Goal: Task Accomplishment & Management: Complete application form

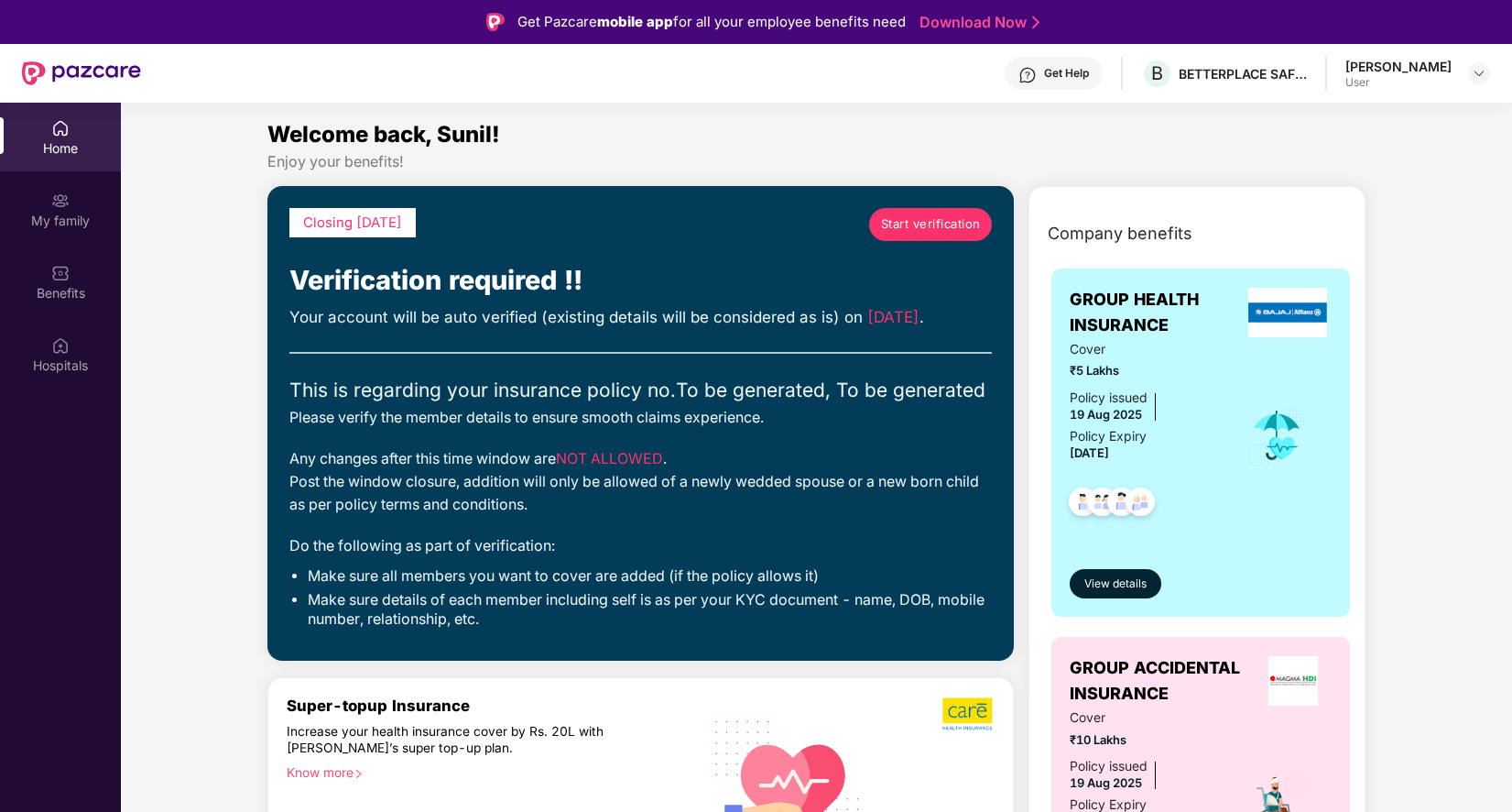
click at [925, 229] on span "Start verification" at bounding box center [931, 223] width 100 height 19
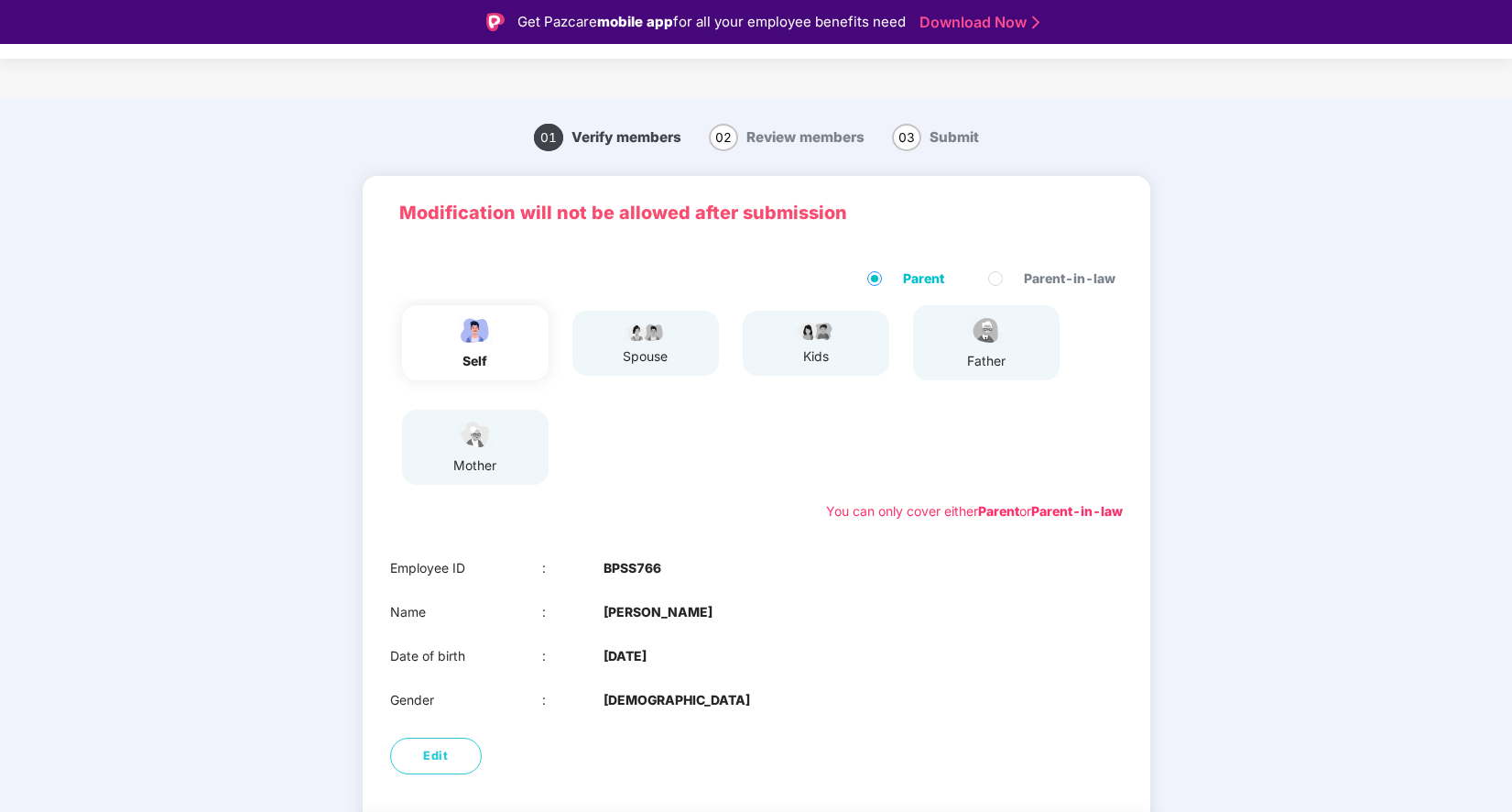
scroll to position [76, 0]
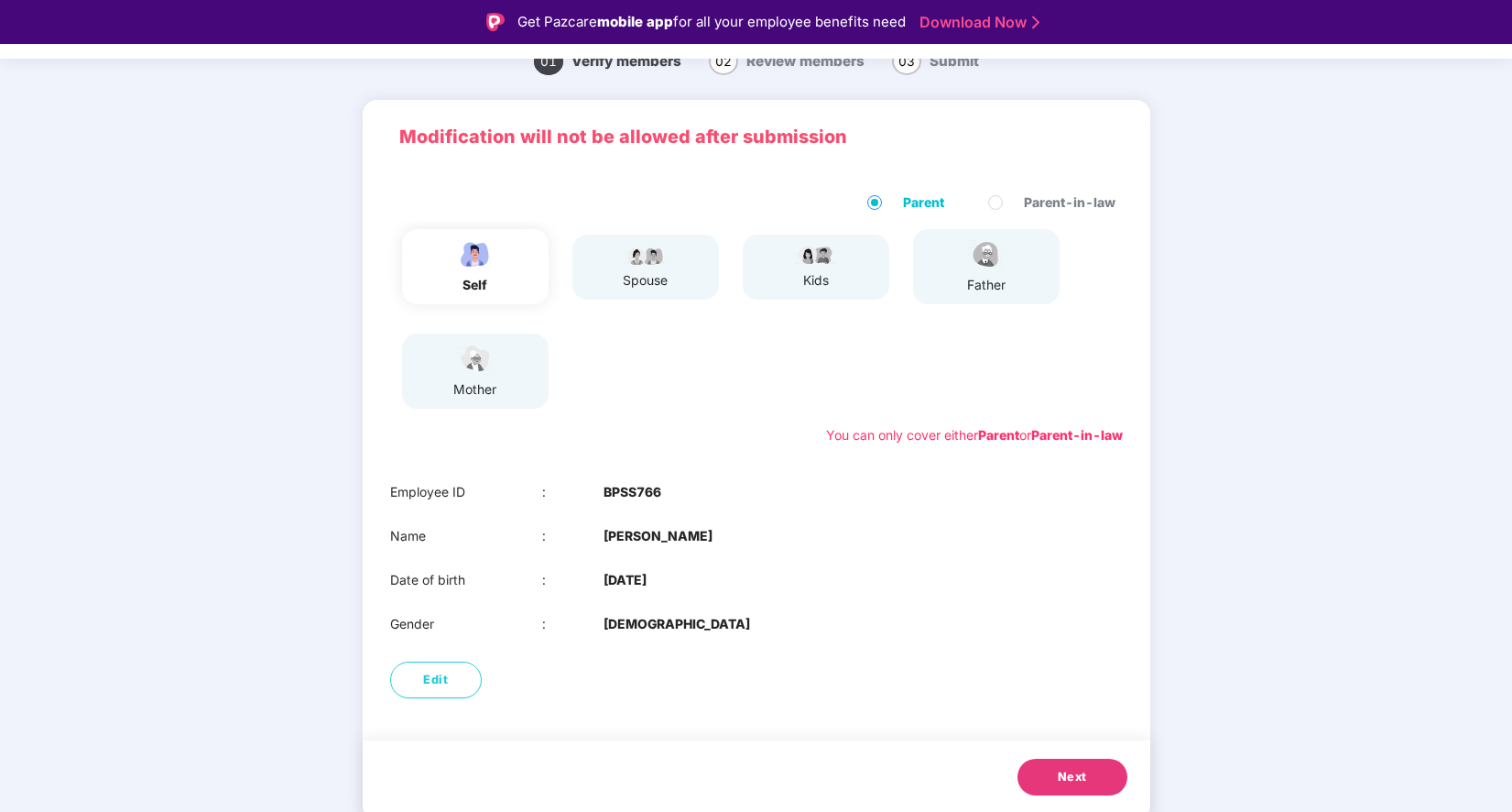
click at [1100, 783] on button "Next" at bounding box center [1073, 777] width 110 height 37
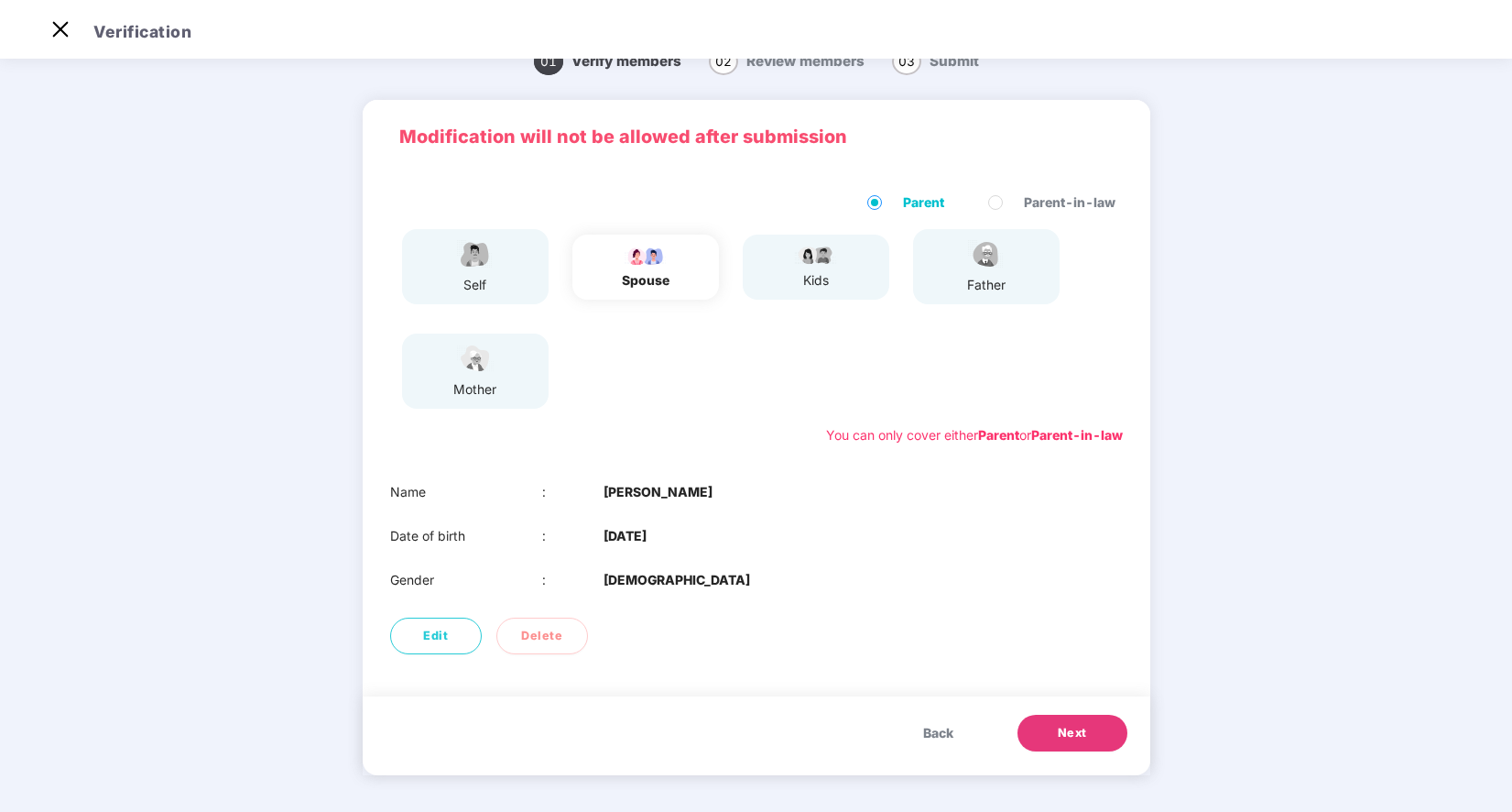
click at [1076, 729] on span "Next" at bounding box center [1073, 733] width 29 height 18
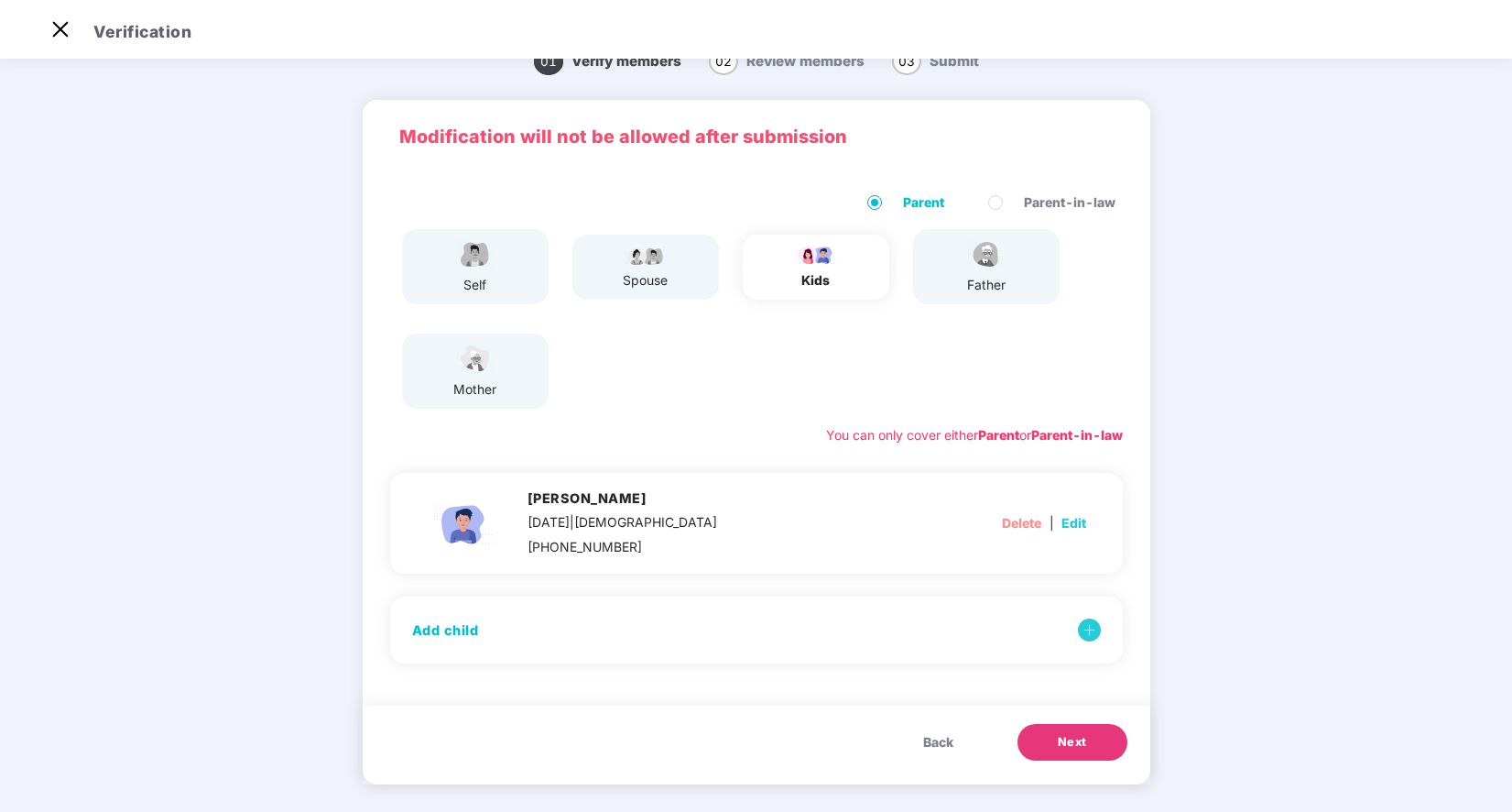
scroll to position [41, 0]
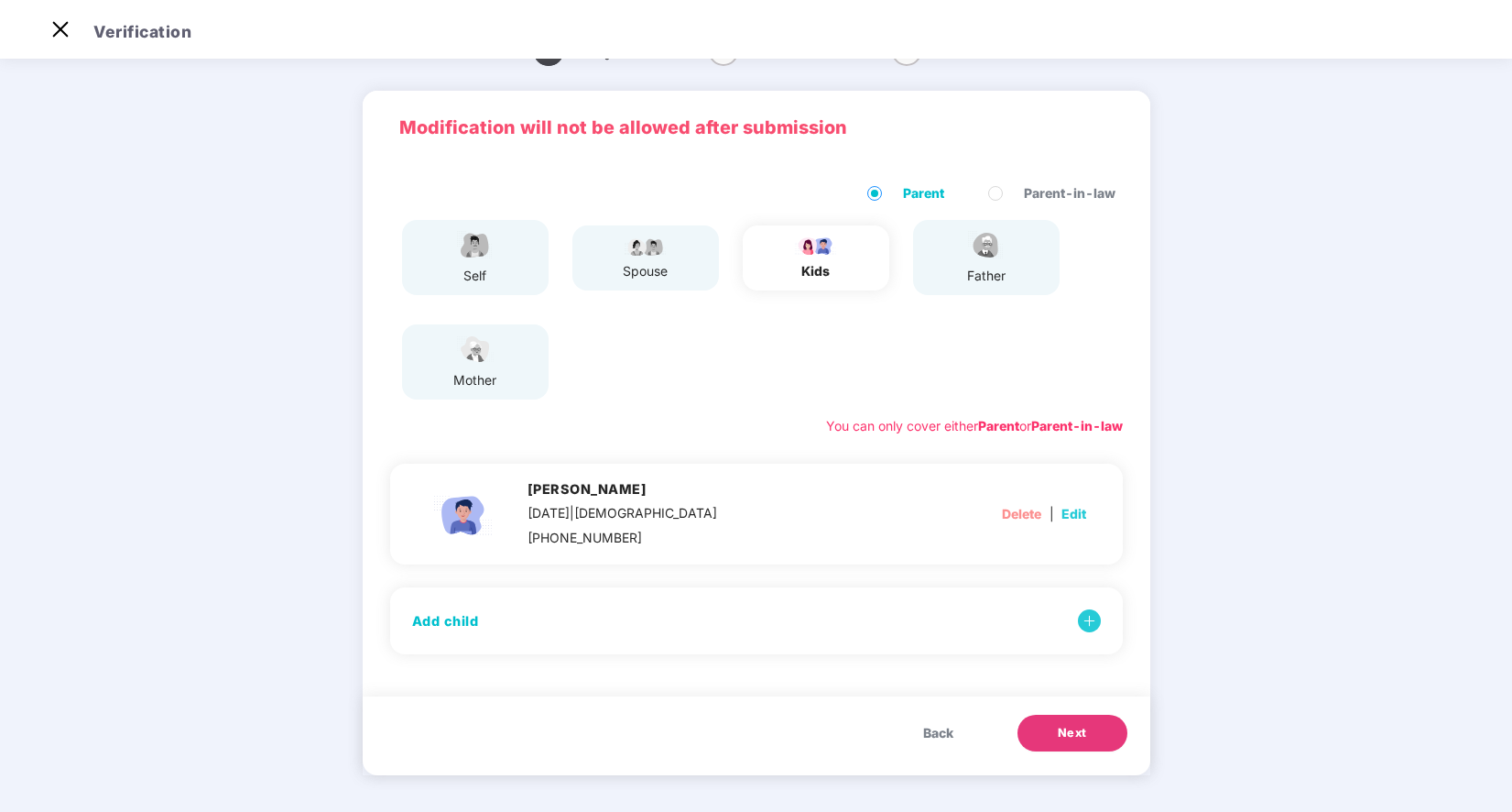
click at [929, 735] on span "Back" at bounding box center [938, 733] width 30 height 20
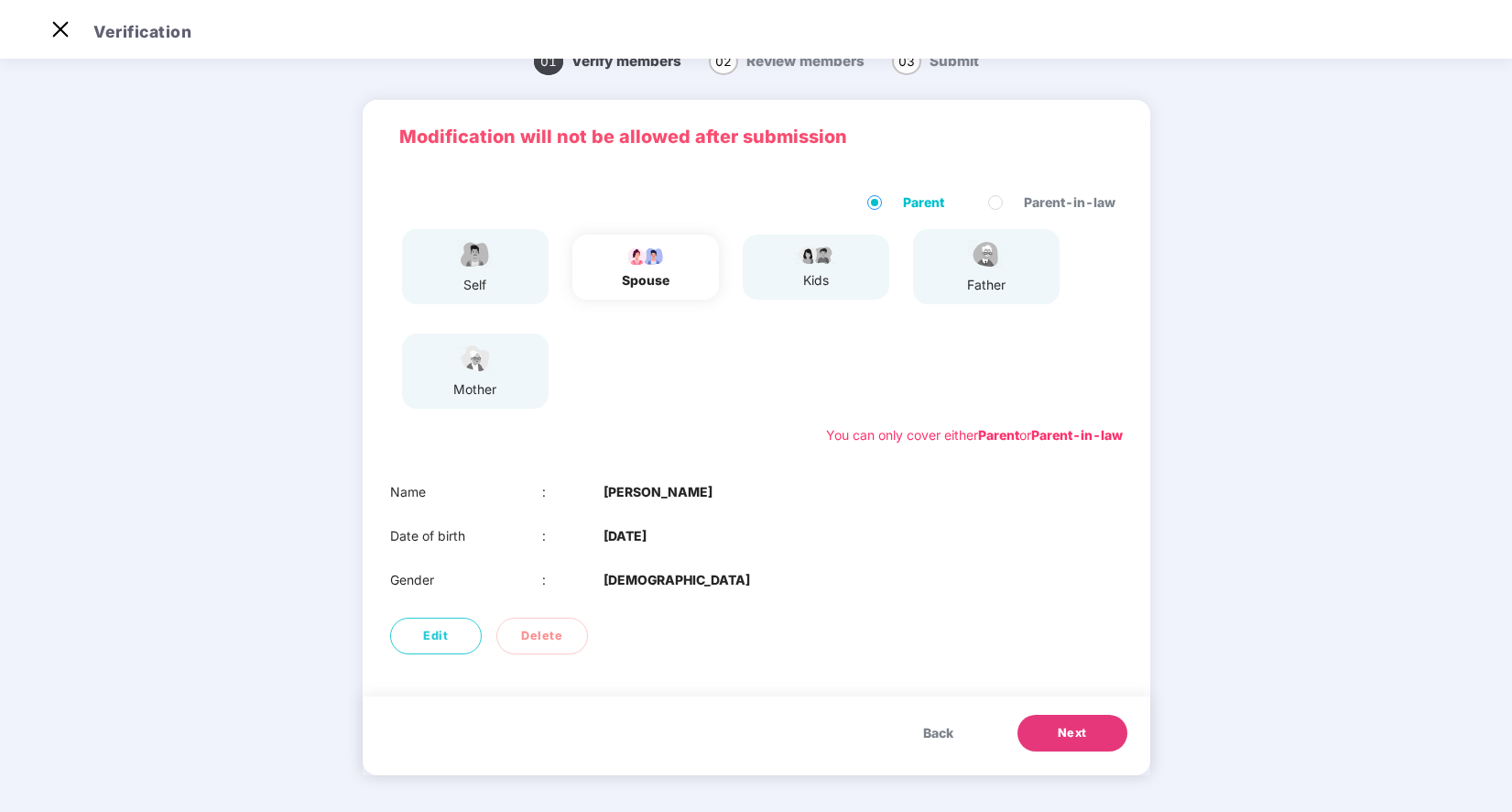
scroll to position [32, 0]
click at [1072, 727] on span "Next" at bounding box center [1073, 733] width 29 height 18
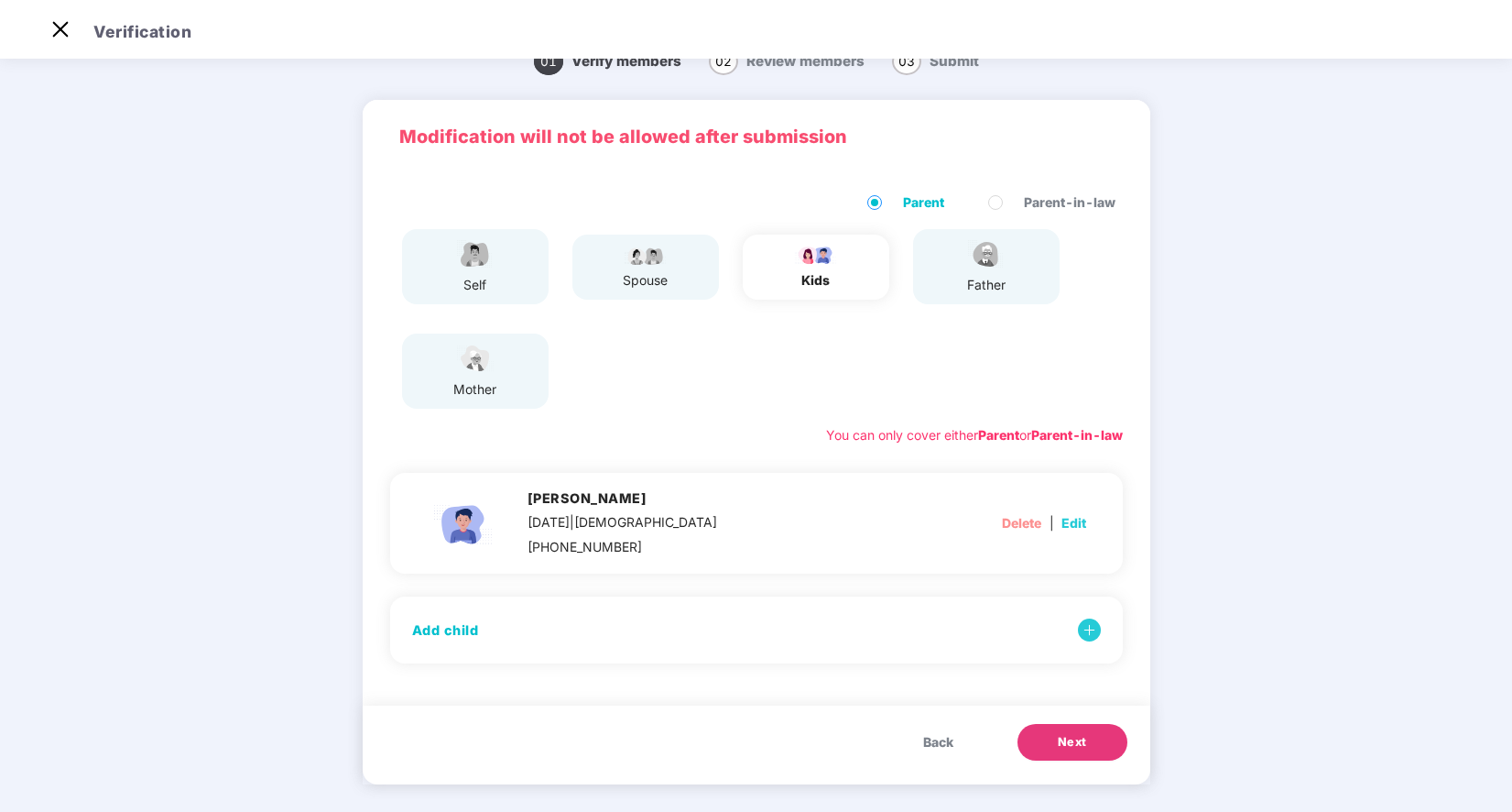
click at [933, 738] on span "Back" at bounding box center [938, 742] width 30 height 20
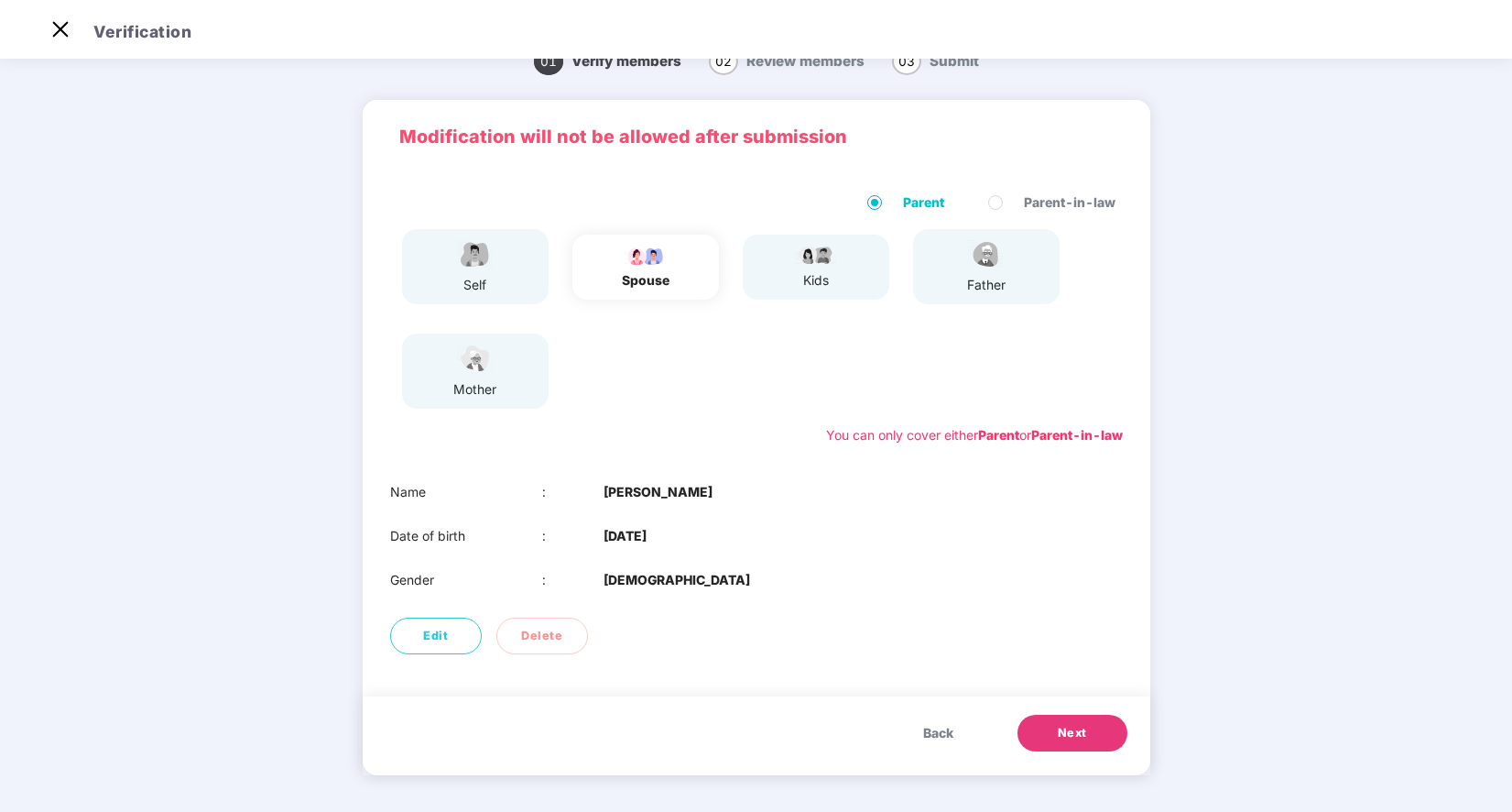
click at [1100, 732] on button "Next" at bounding box center [1073, 733] width 110 height 37
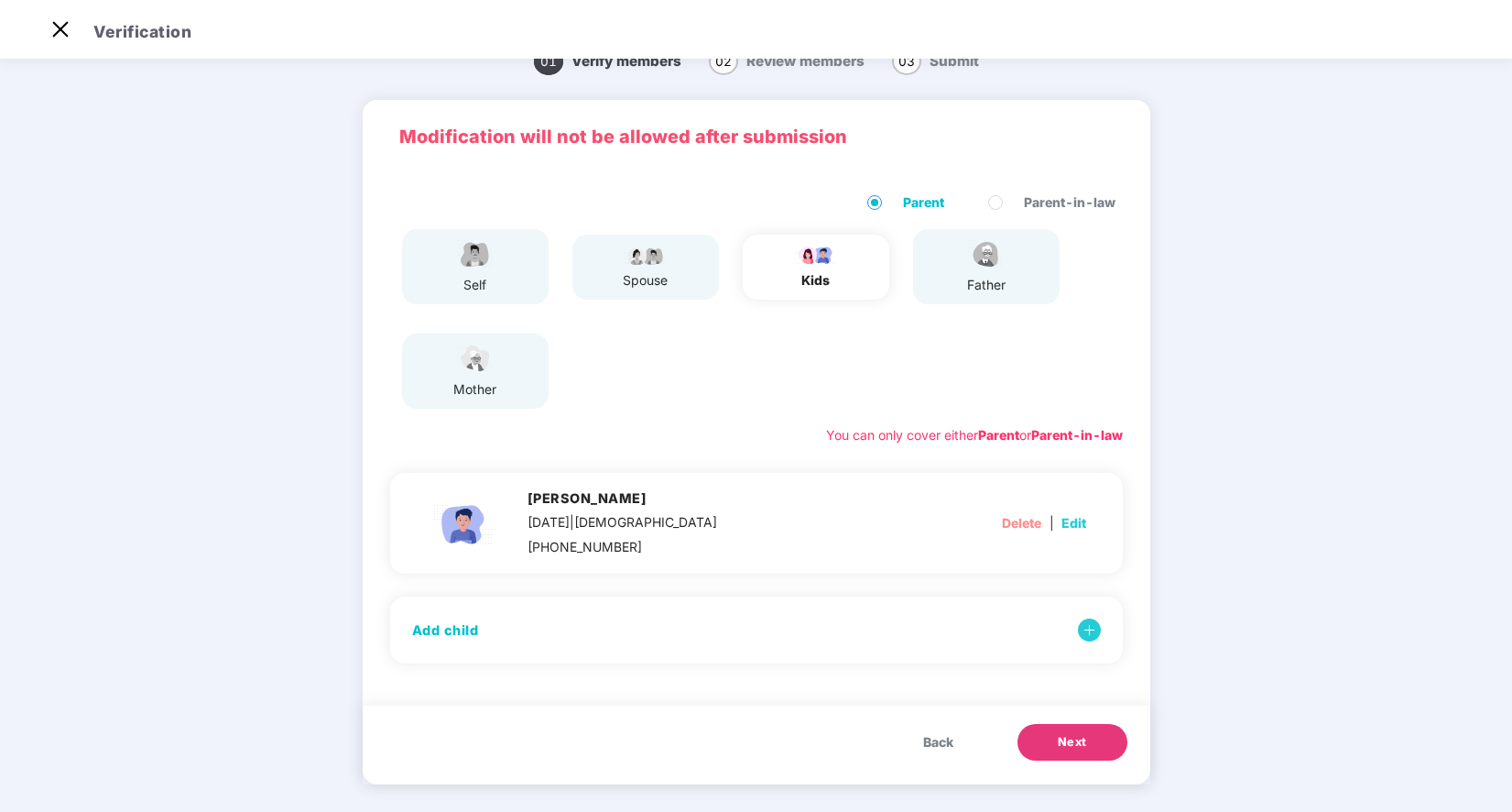
click at [1081, 739] on span "Next" at bounding box center [1073, 742] width 29 height 18
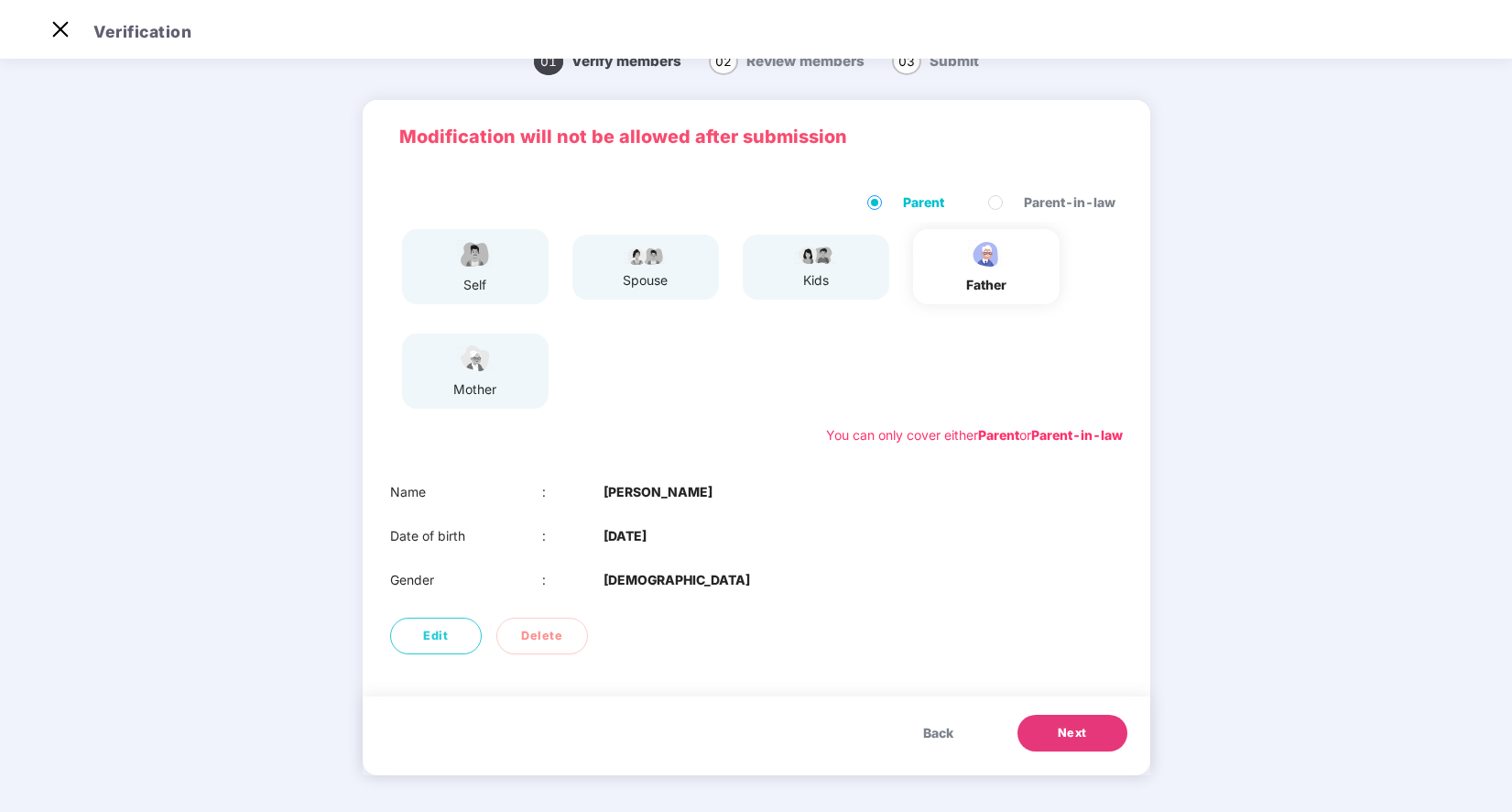
click at [1081, 739] on span "Next" at bounding box center [1073, 733] width 29 height 18
click at [1086, 731] on button "Next" at bounding box center [1073, 733] width 110 height 37
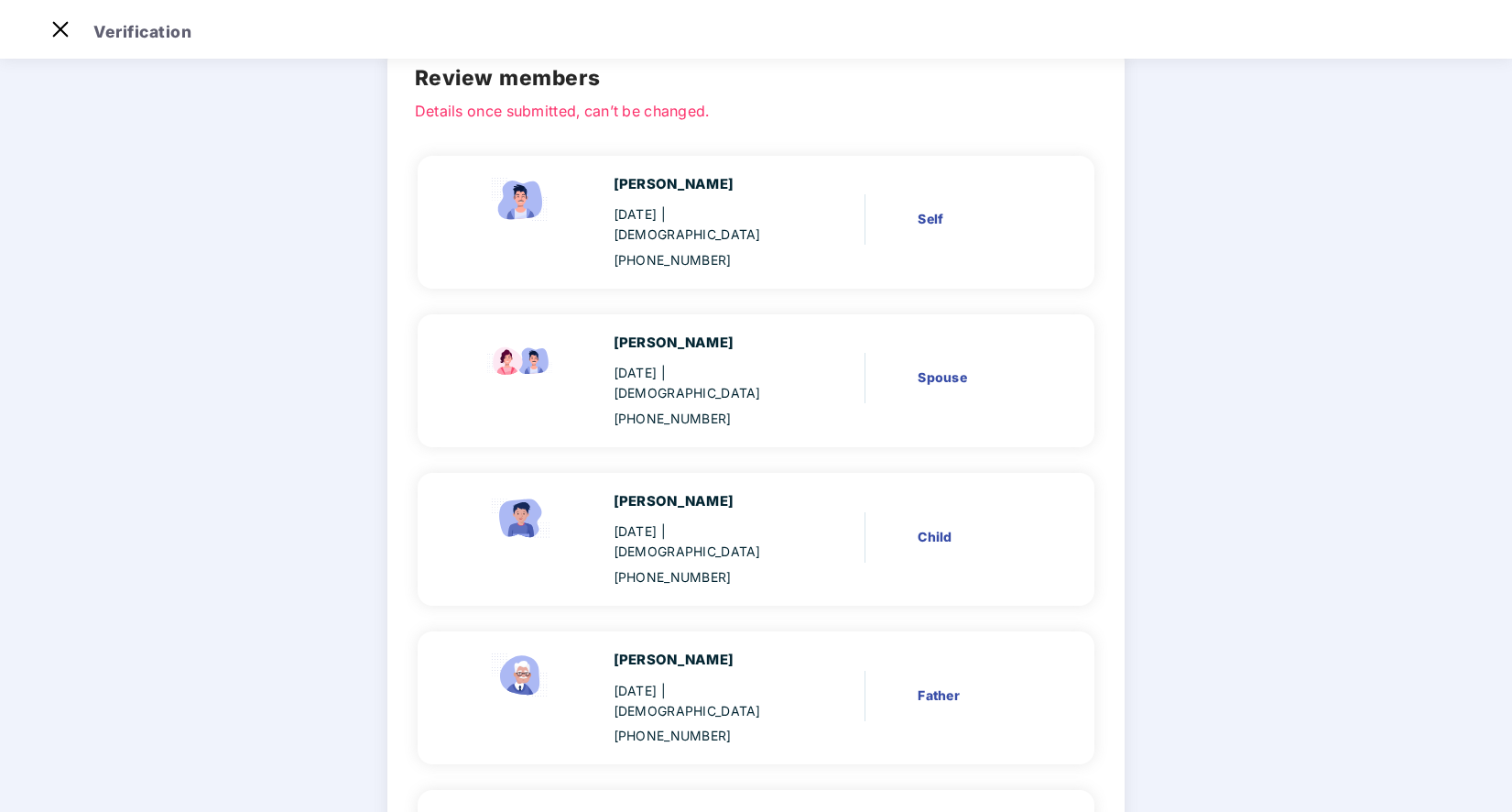
scroll to position [254, 0]
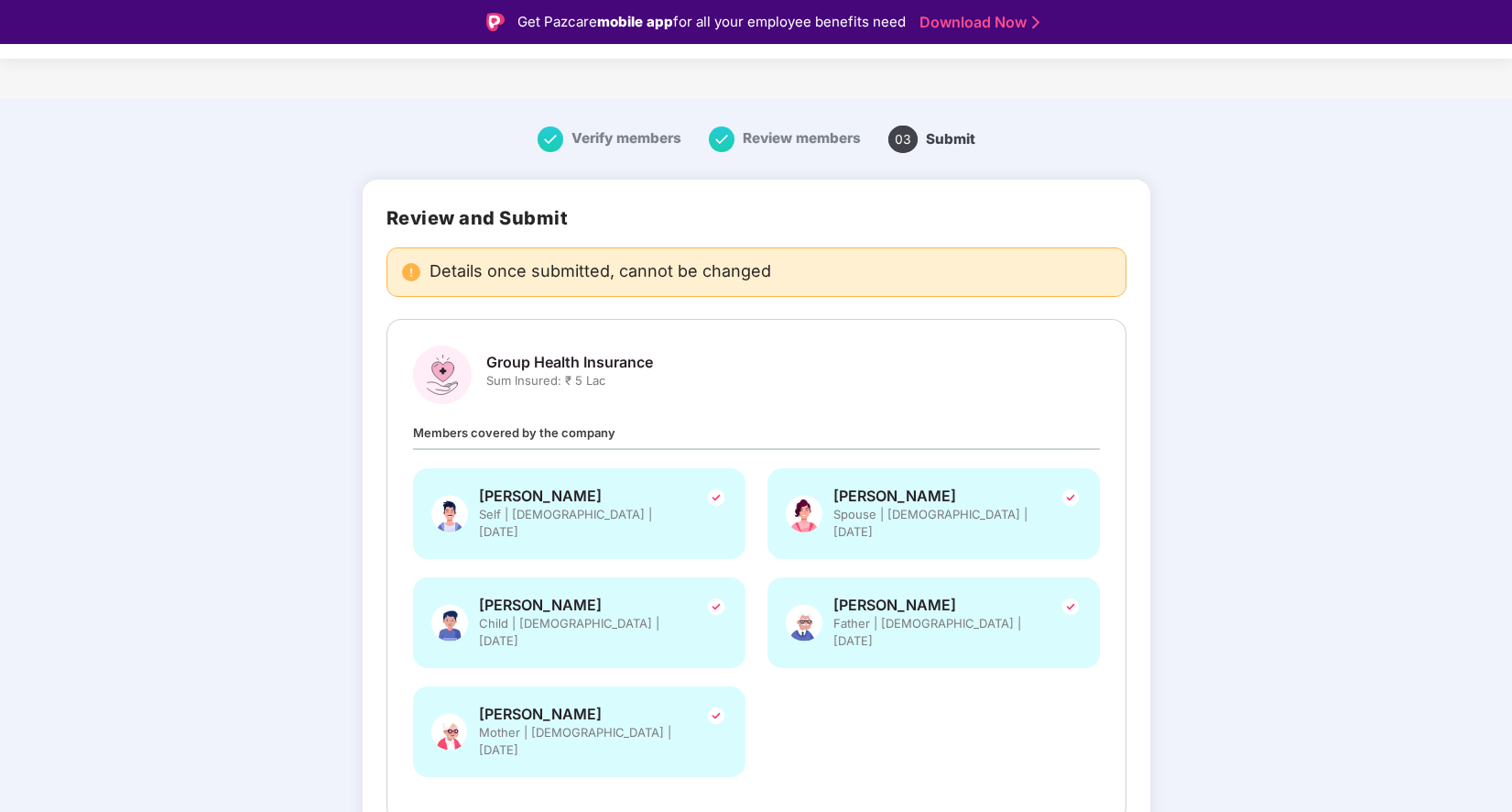
scroll to position [350, 0]
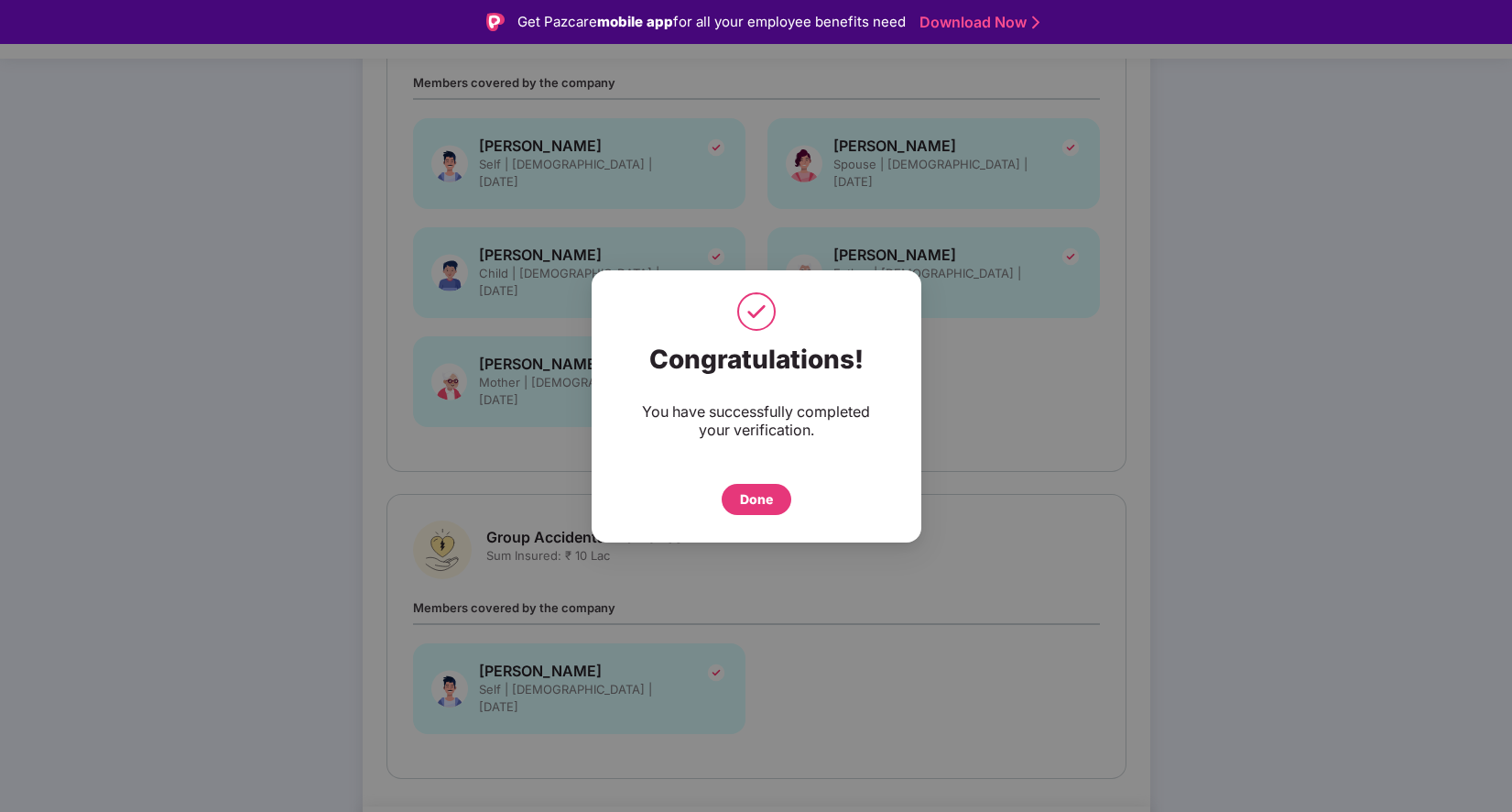
click at [757, 502] on div "Done" at bounding box center [757, 499] width 33 height 20
